Goal: Information Seeking & Learning: Find specific page/section

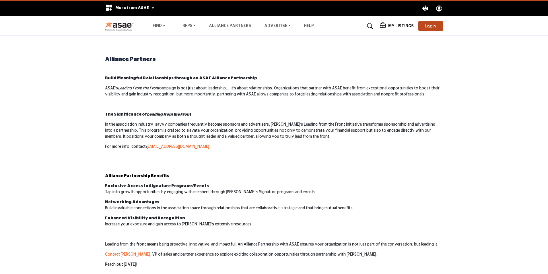
click at [120, 66] on div "Alliance Partners Build Meaningful Relationships through an ASAE Alliance Partn…" at bounding box center [274, 102] width 338 height 95
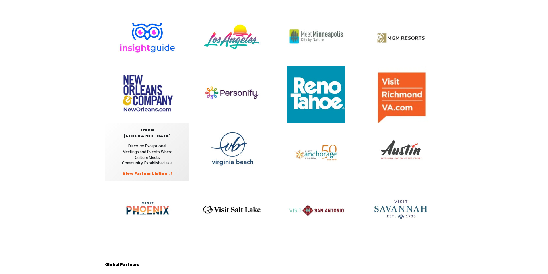
scroll to position [919, 0]
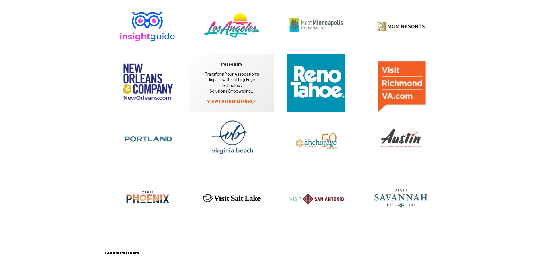
click at [232, 102] on link "View Partner Listing" at bounding box center [232, 101] width 50 height 6
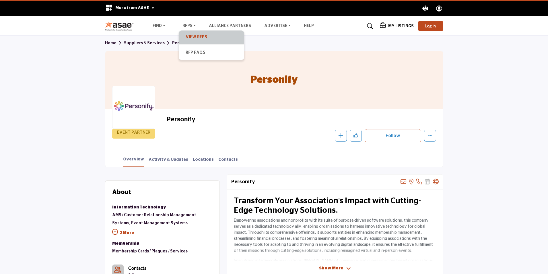
click at [194, 35] on link "View RFPs" at bounding box center [212, 37] width 60 height 8
